Goal: Download file/media

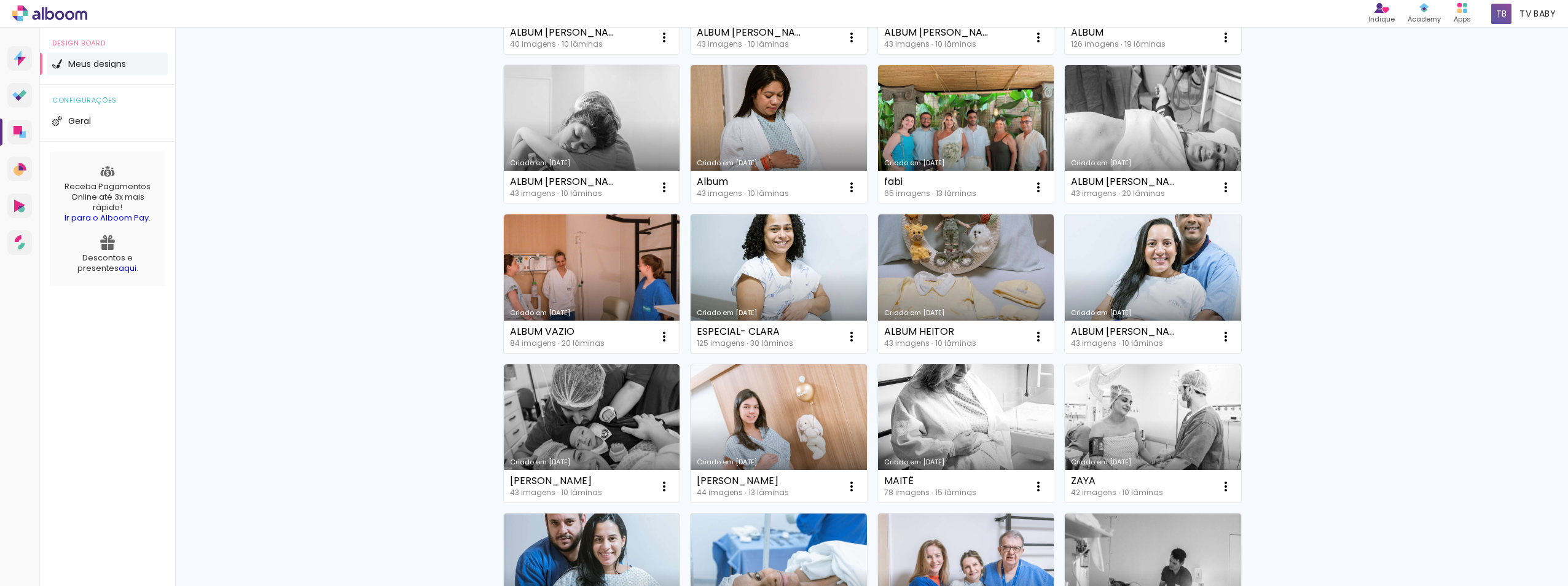
scroll to position [245, 0]
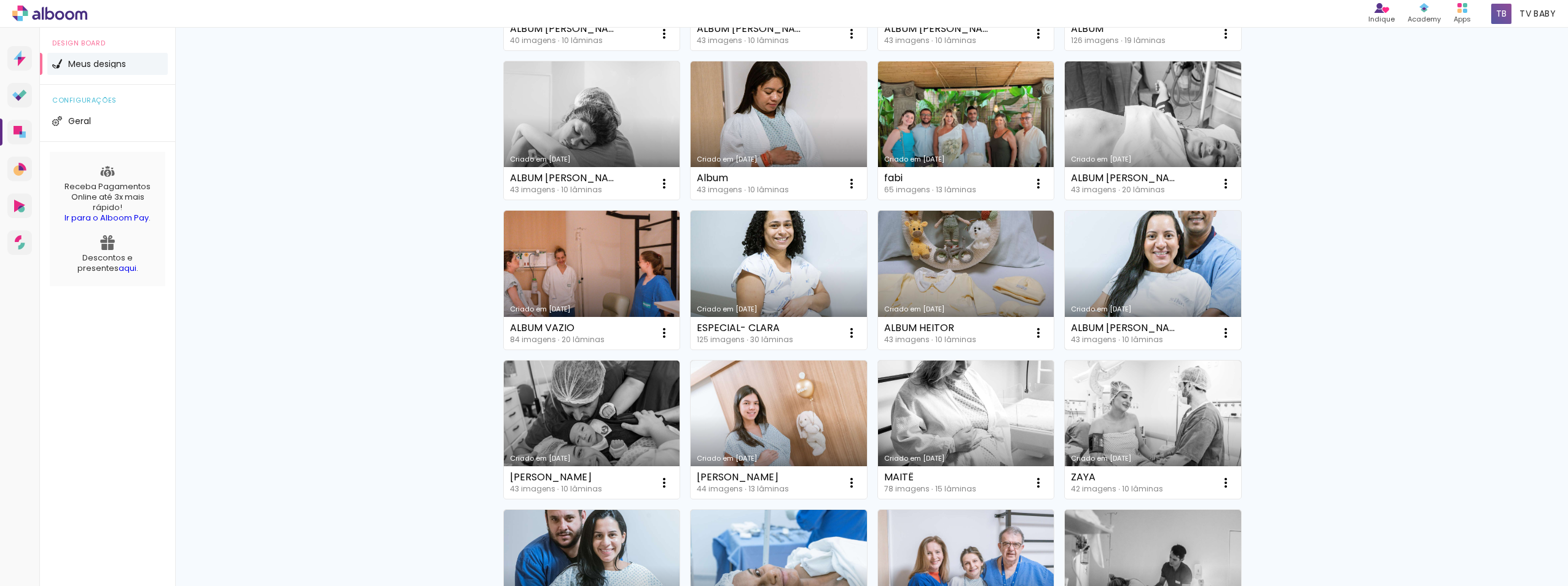
click at [1158, 265] on link "Criado em [DATE]" at bounding box center [1153, 280] width 176 height 139
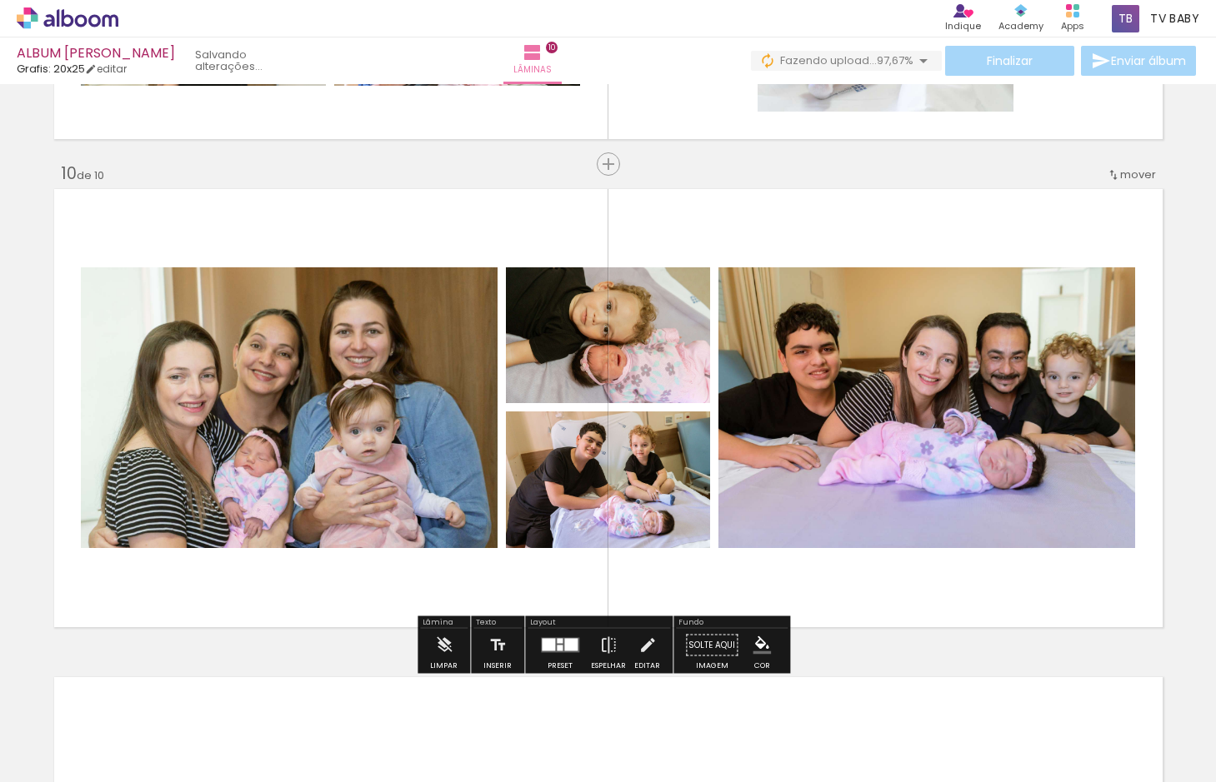
scroll to position [4259, 0]
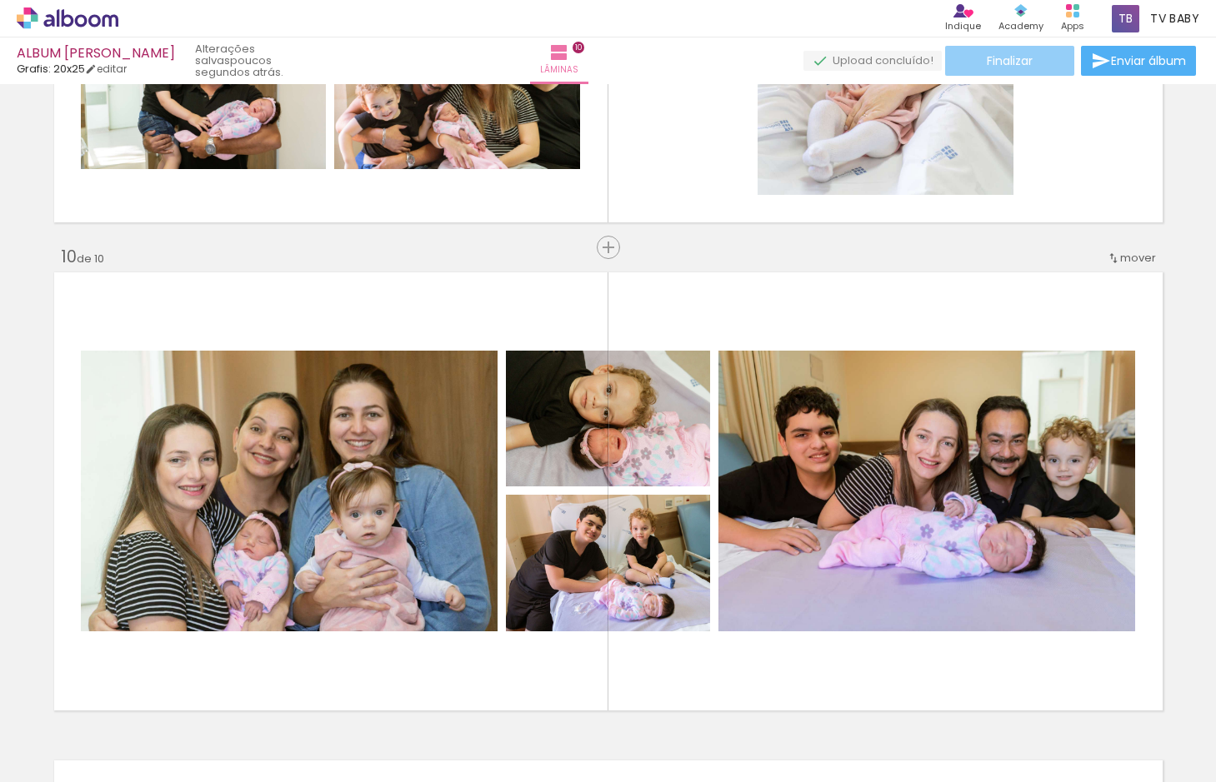
click at [1013, 62] on span "Finalizar" at bounding box center [1010, 61] width 46 height 12
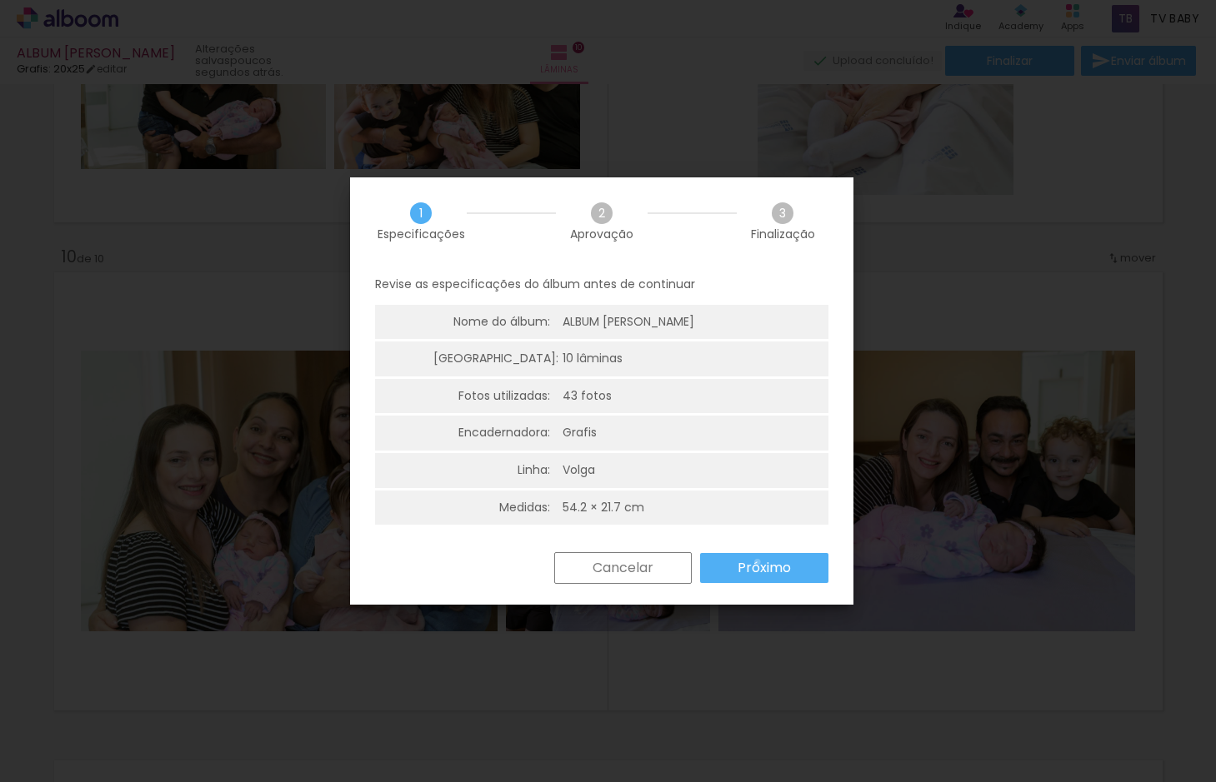
click at [0, 0] on slot "Próximo" at bounding box center [0, 0] width 0 height 0
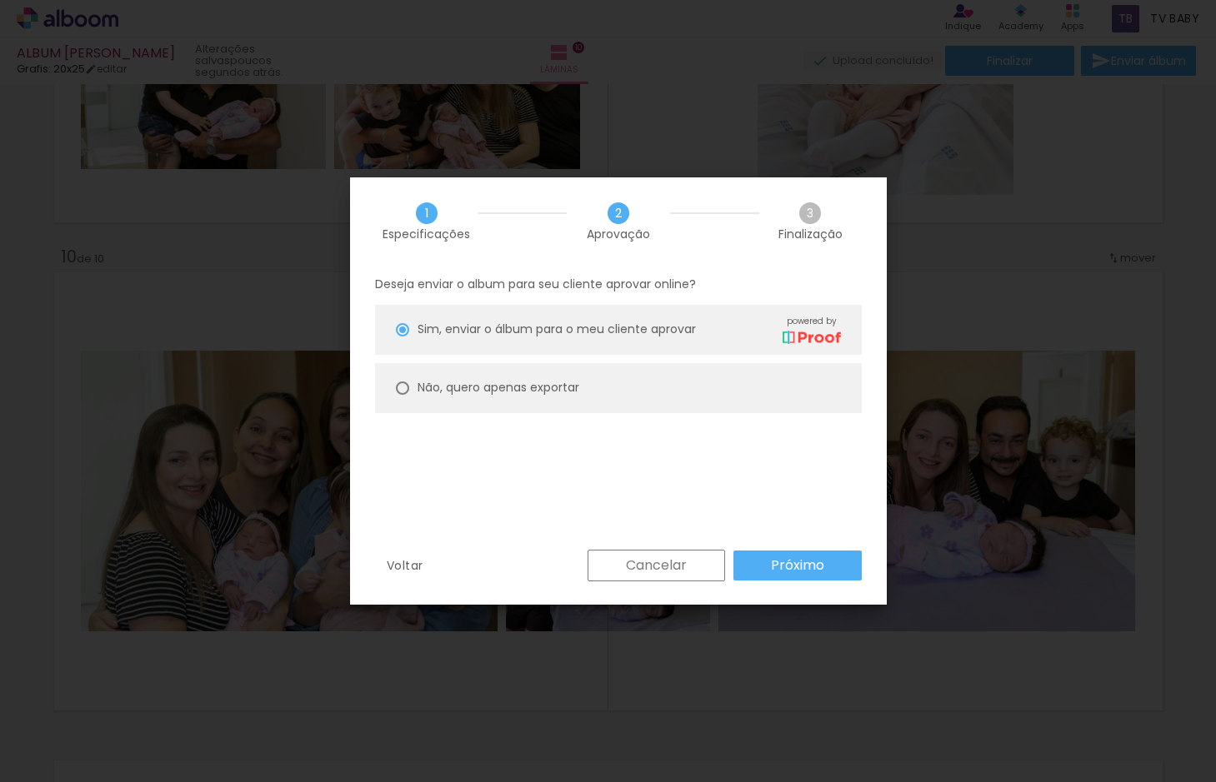
click at [692, 561] on paper-button "Cancelar" at bounding box center [655, 566] width 137 height 32
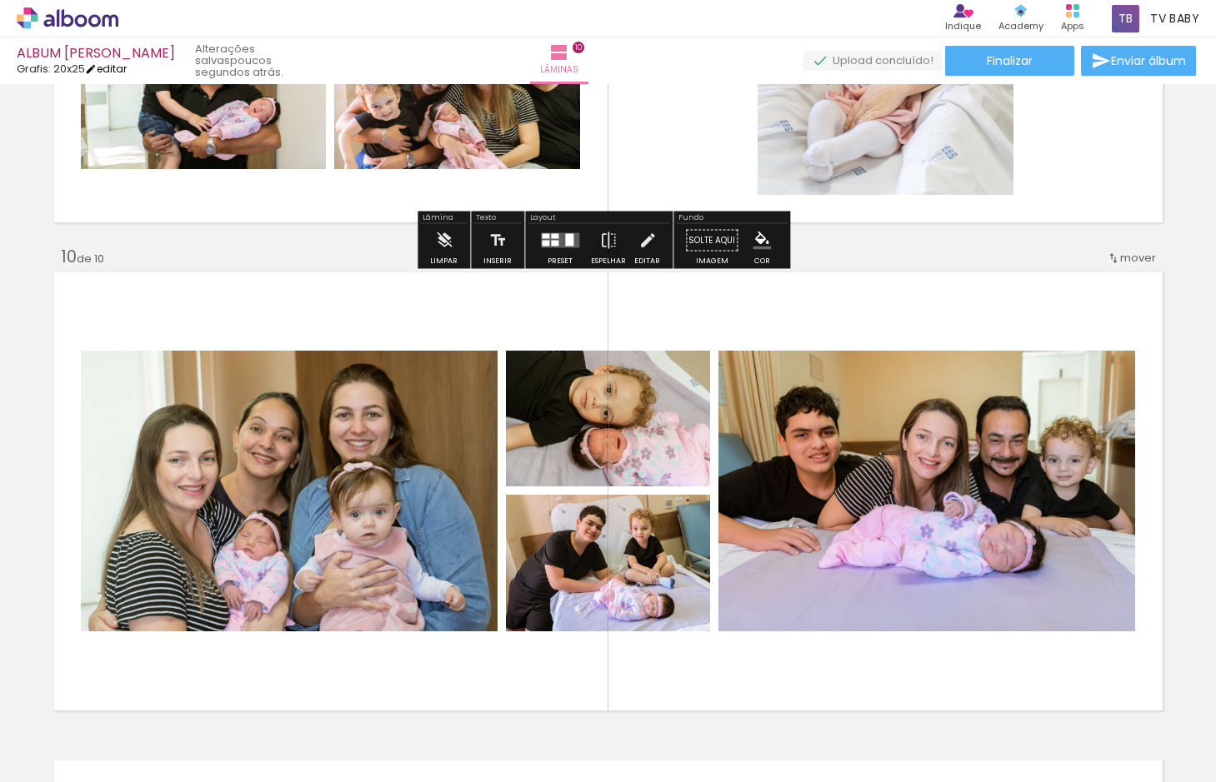
click at [111, 65] on link "editar" at bounding box center [106, 69] width 42 height 14
type input "4"
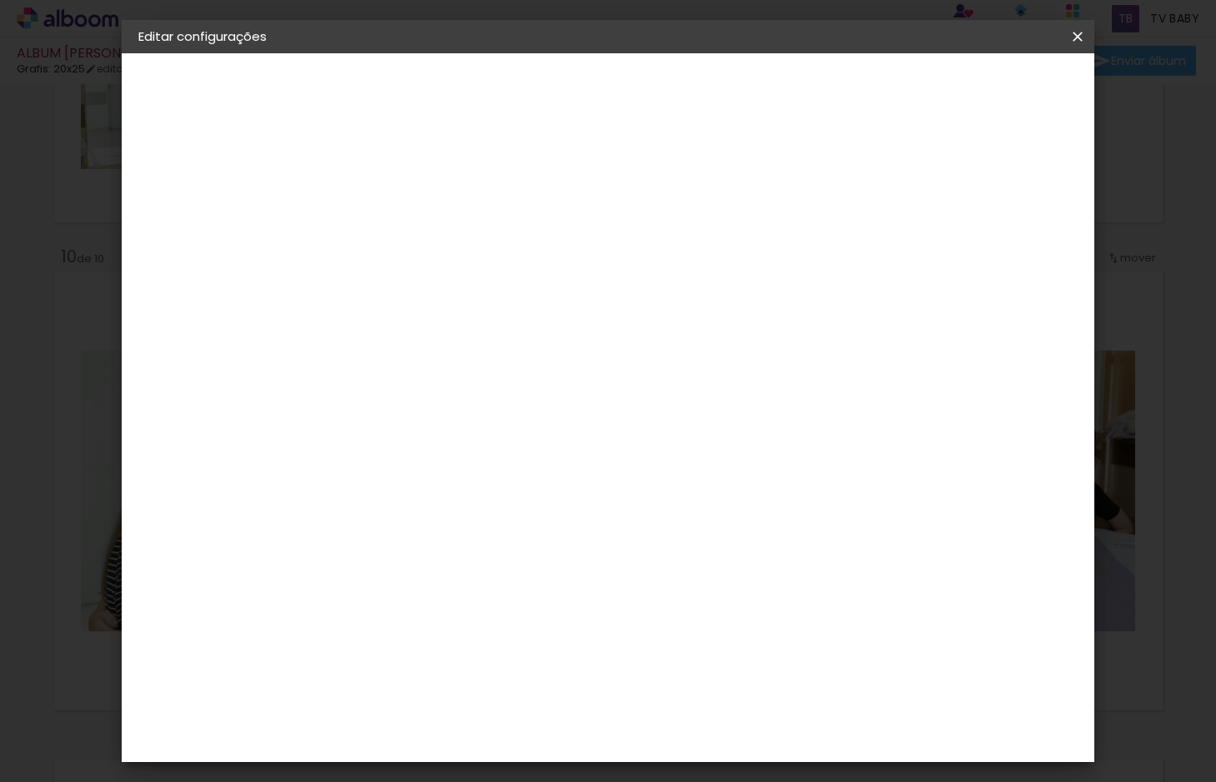
click at [0, 0] on slot "ALBUM [PERSON_NAME]" at bounding box center [0, 0] width 0 height 0
click at [411, 218] on input "ALBUM [PERSON_NAME]" at bounding box center [411, 224] width 0 height 26
drag, startPoint x: 734, startPoint y: 233, endPoint x: 618, endPoint y: 229, distance: 115.9
click at [411, 229] on input "ALBUM [PERSON_NAME]" at bounding box center [411, 224] width 0 height 26
type input "ALBUM MARIA JULIA"
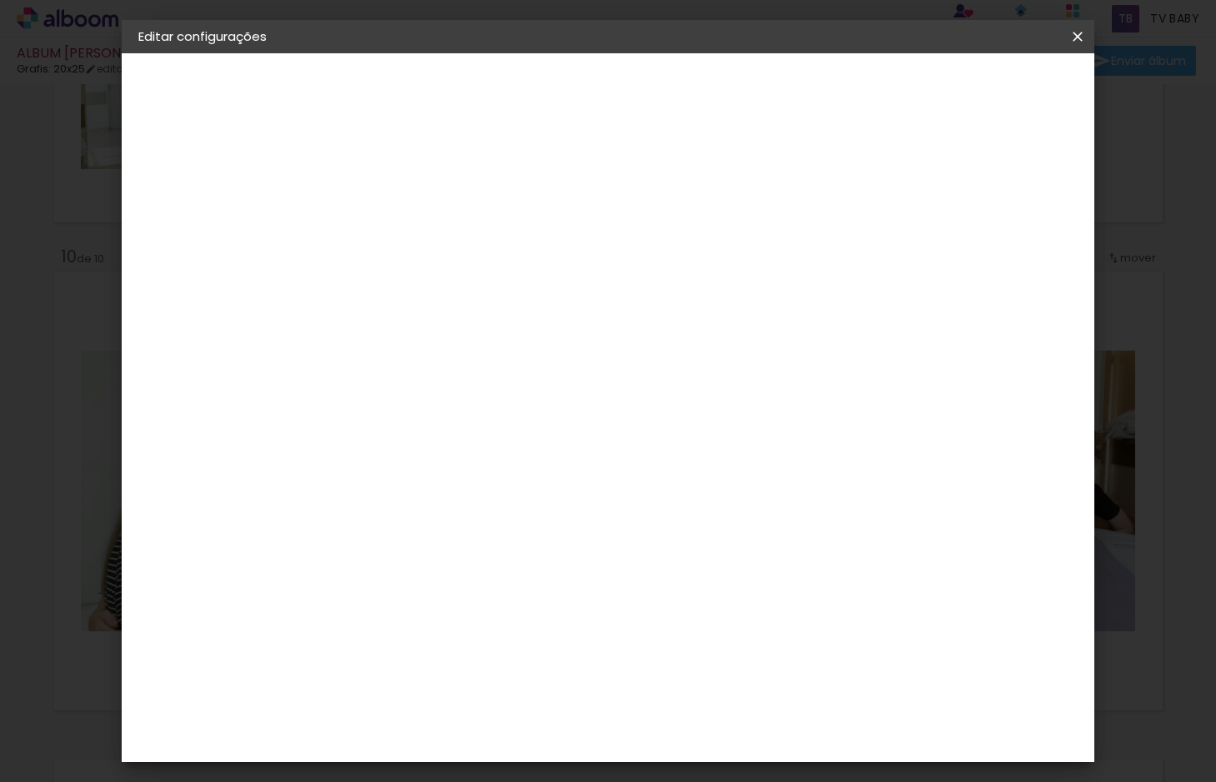
type paper-input "ALBUM MARIA JULIA"
click at [582, 99] on paper-button "Avançar" at bounding box center [541, 88] width 82 height 28
click at [1077, 32] on iron-icon at bounding box center [1077, 36] width 20 height 17
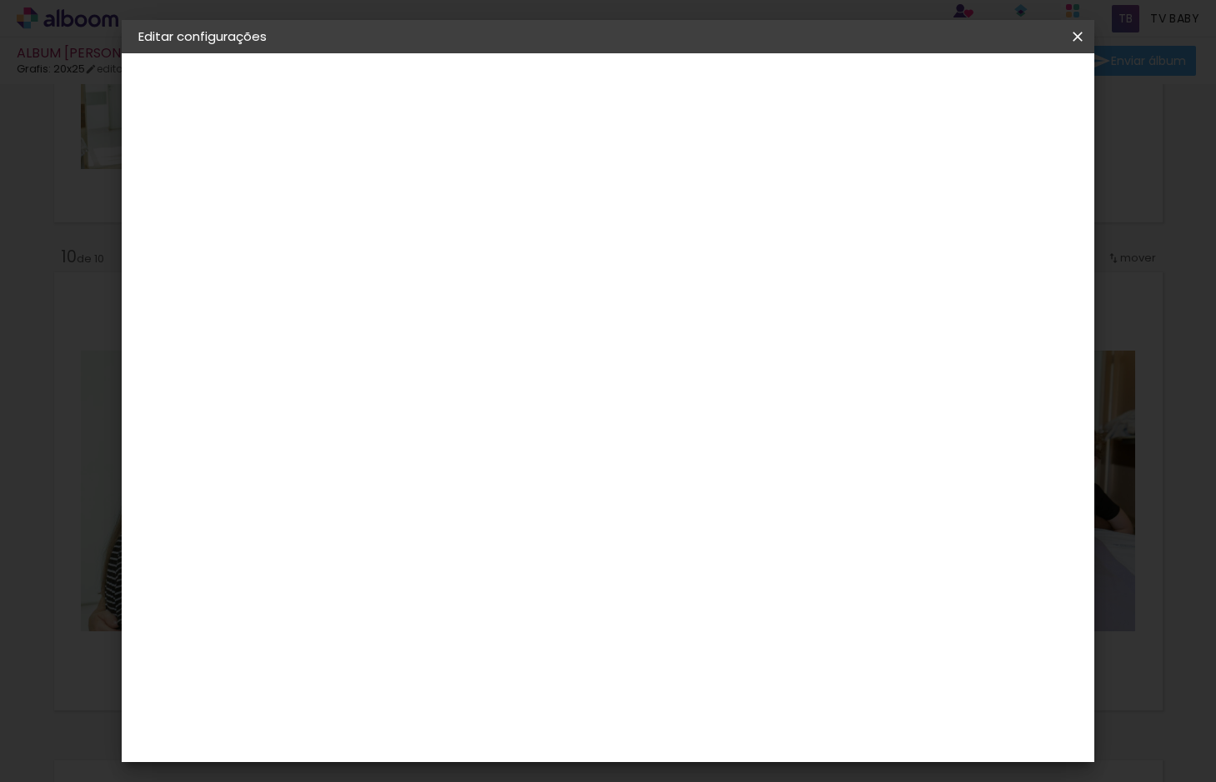
click at [438, 497] on div "Grafis" at bounding box center [418, 503] width 39 height 13
click at [0, 0] on slot "Avançar" at bounding box center [0, 0] width 0 height 0
click at [476, 277] on input "text" at bounding box center [443, 290] width 65 height 26
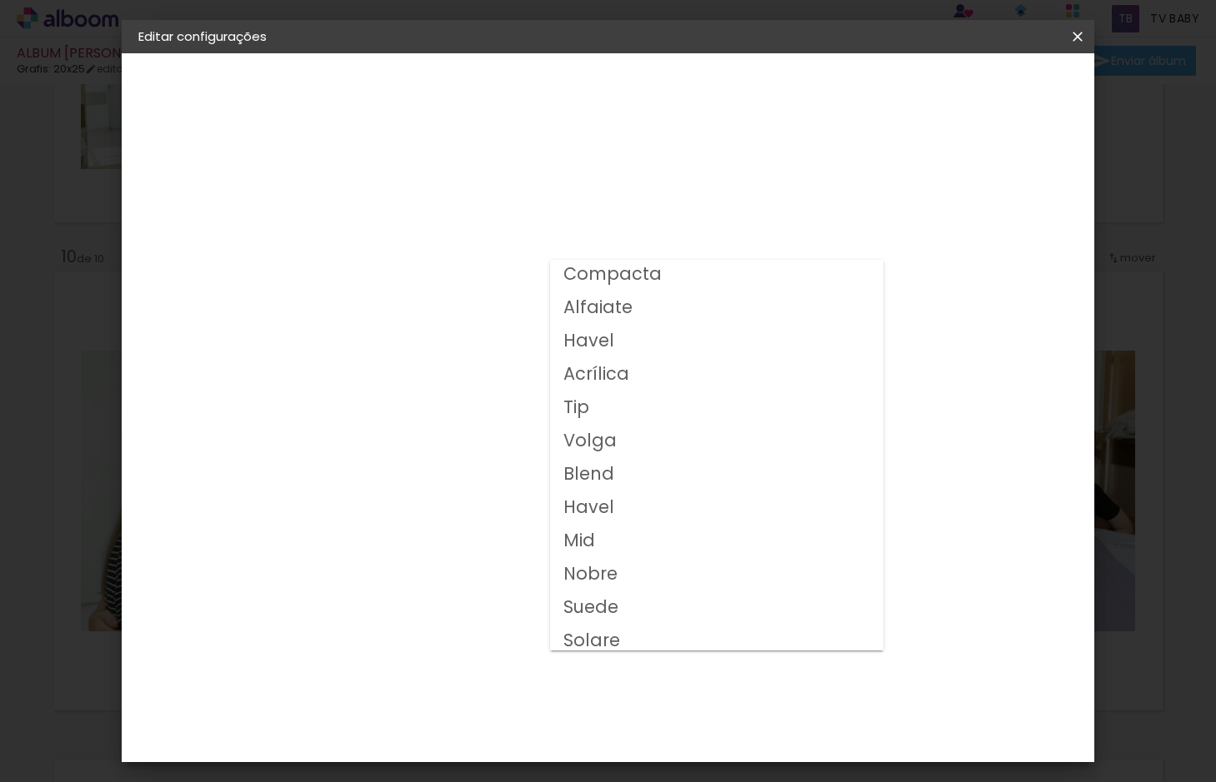
scroll to position [108, 0]
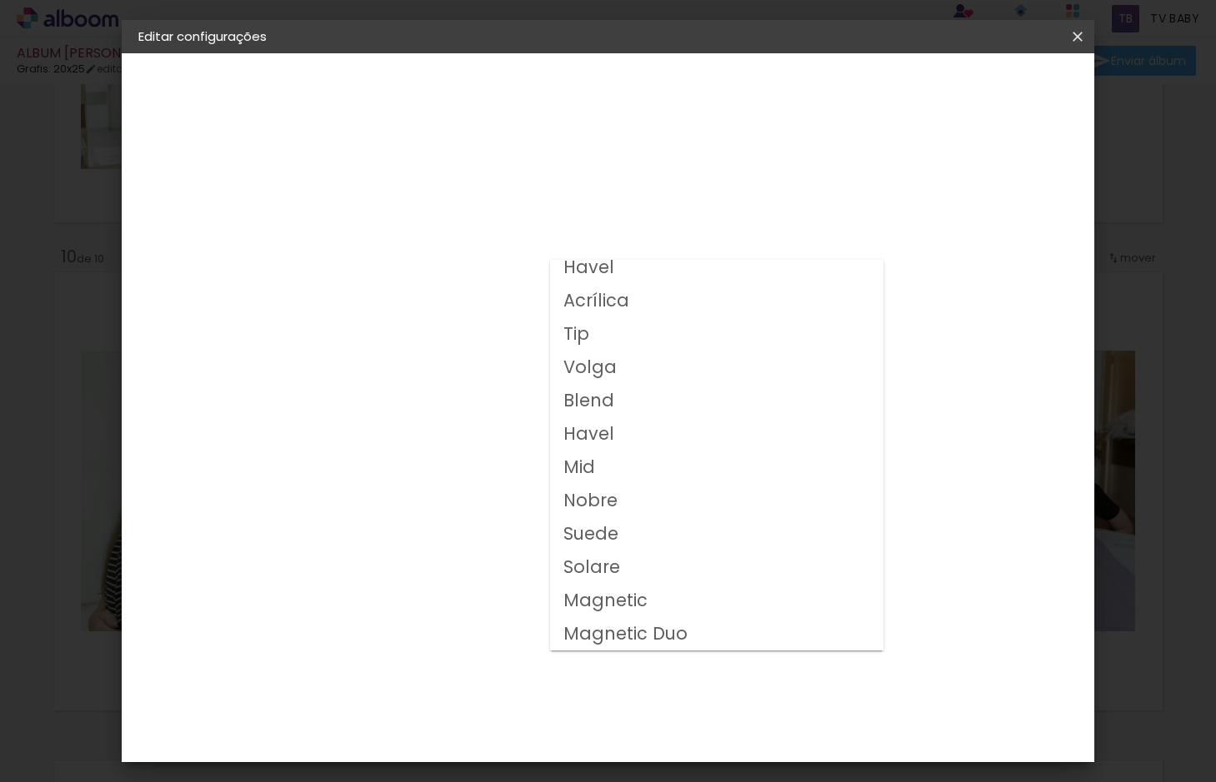
click at [1080, 39] on iron-icon at bounding box center [1077, 36] width 20 height 17
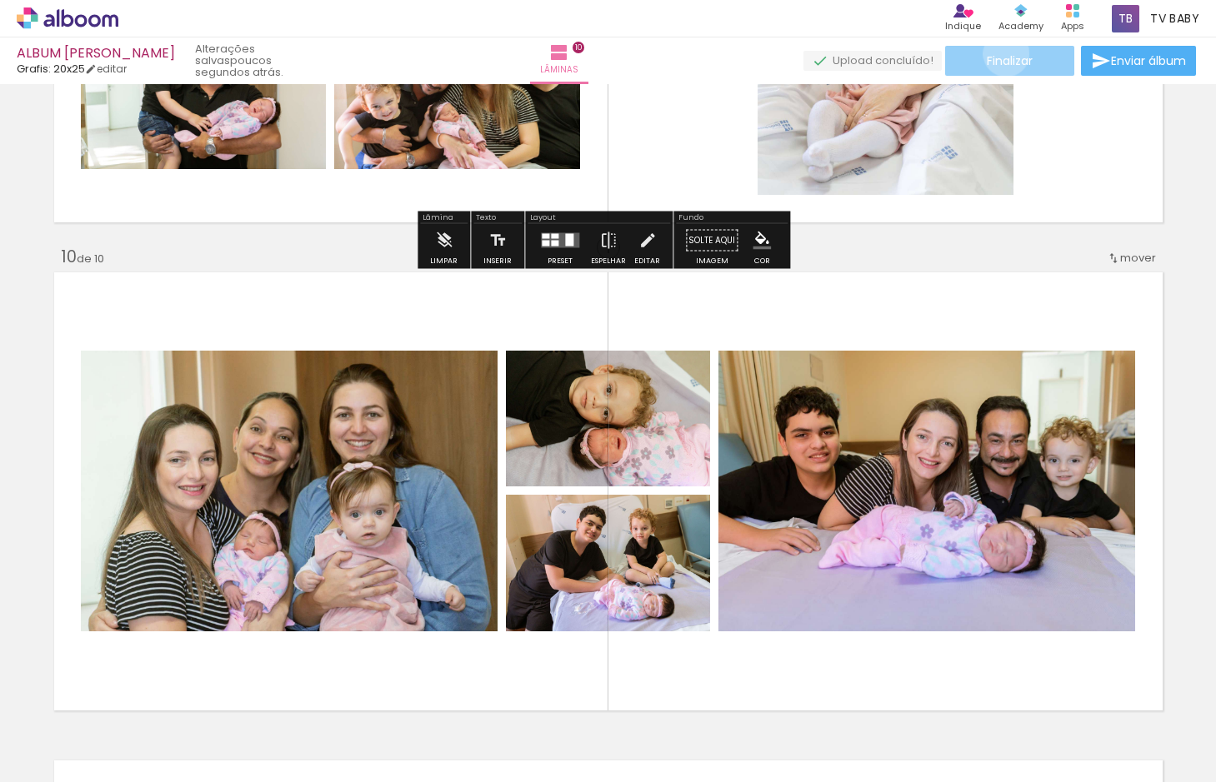
click at [1000, 55] on span "Finalizar" at bounding box center [1010, 61] width 46 height 12
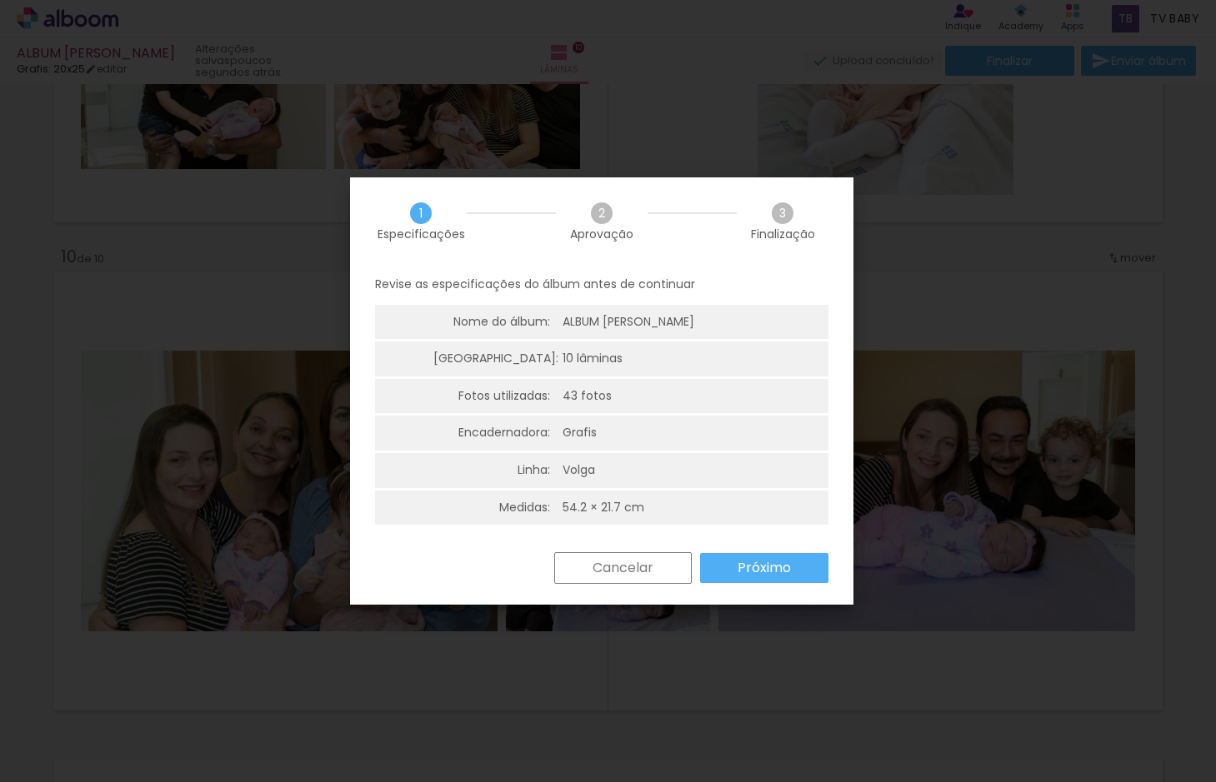
click at [791, 572] on paper-button "Próximo" at bounding box center [764, 568] width 128 height 30
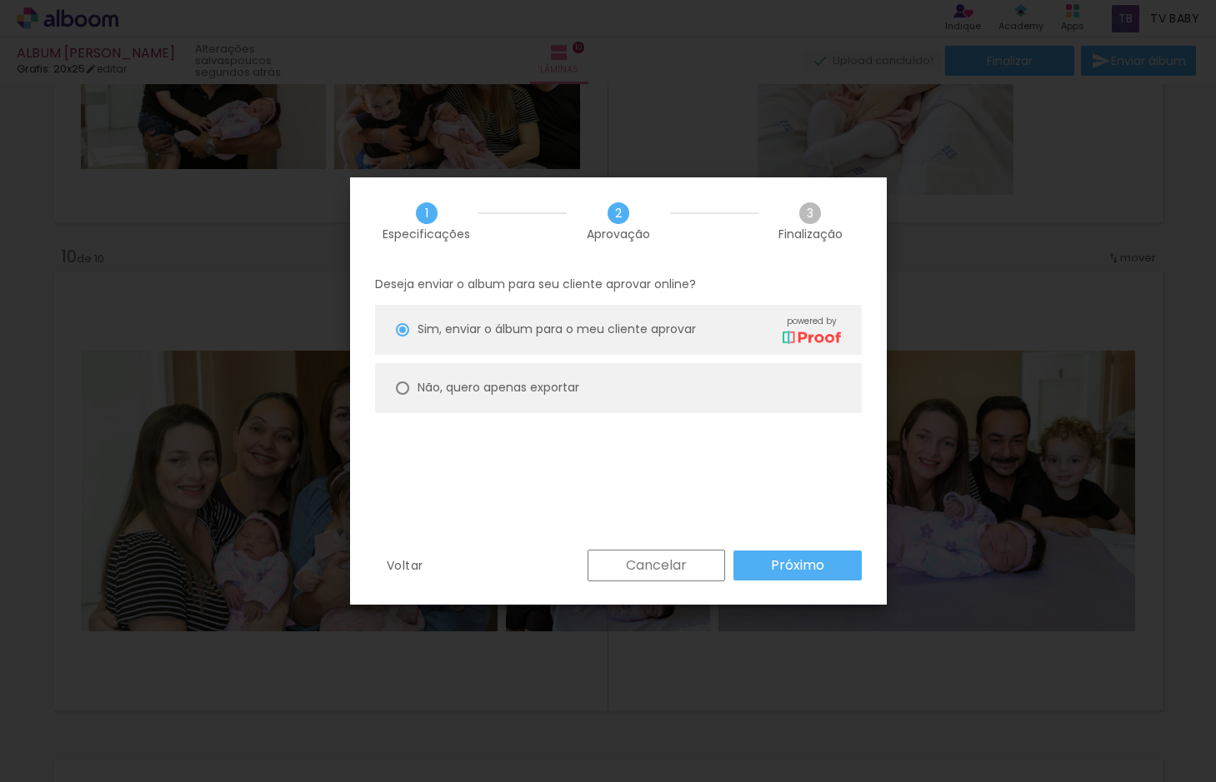
click at [0, 0] on slot "Não, quero apenas exportar" at bounding box center [0, 0] width 0 height 0
type paper-radio-button "on"
click at [0, 0] on slot "Próximo" at bounding box center [0, 0] width 0 height 0
type input "Alta, 300 DPI"
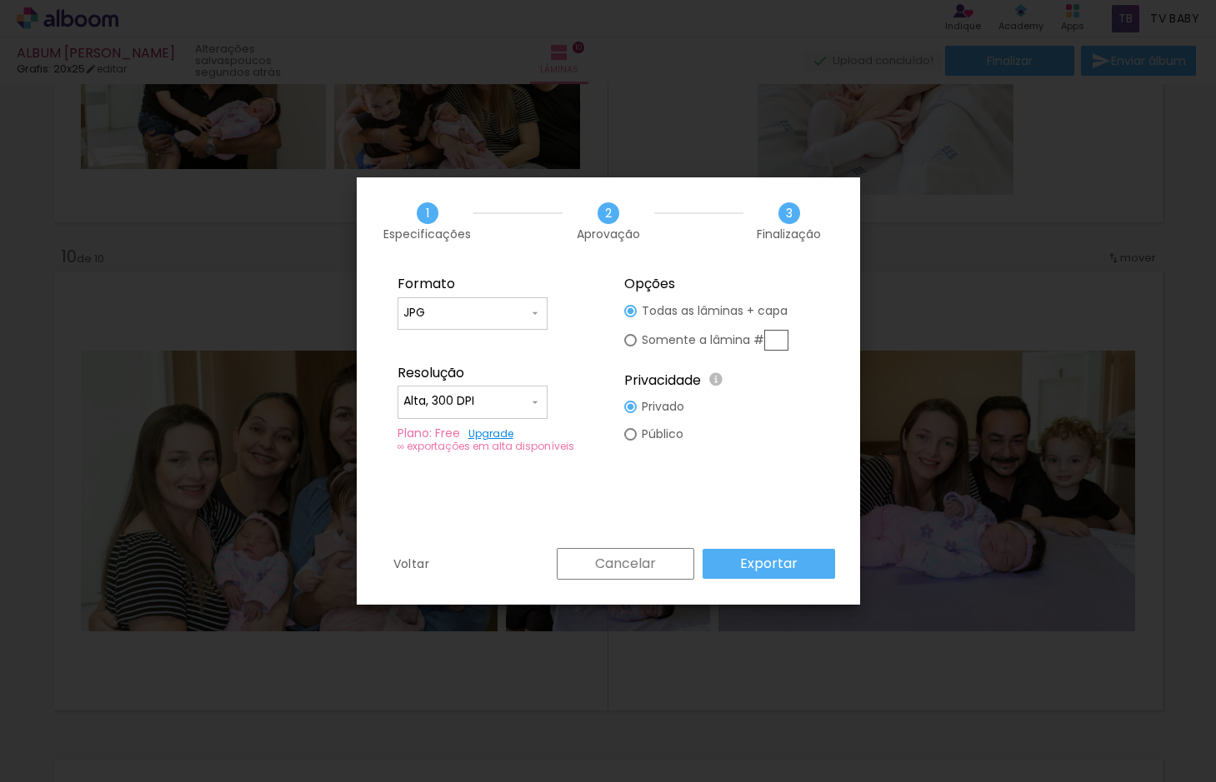
click at [0, 0] on slot "Exportar" at bounding box center [0, 0] width 0 height 0
